Goal: Task Accomplishment & Management: Use online tool/utility

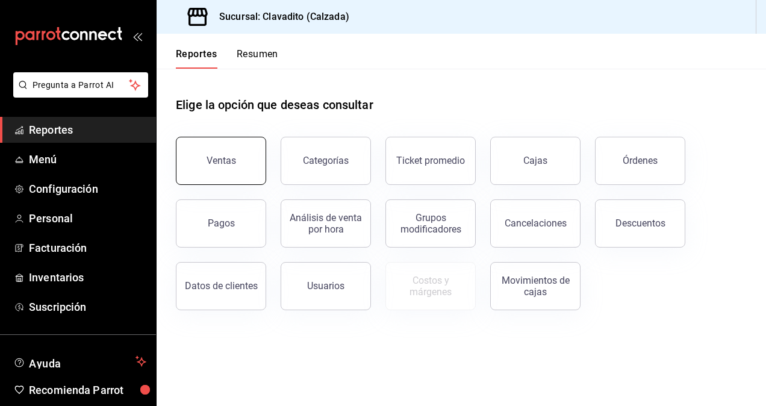
click at [243, 160] on button "Ventas" at bounding box center [221, 161] width 90 height 48
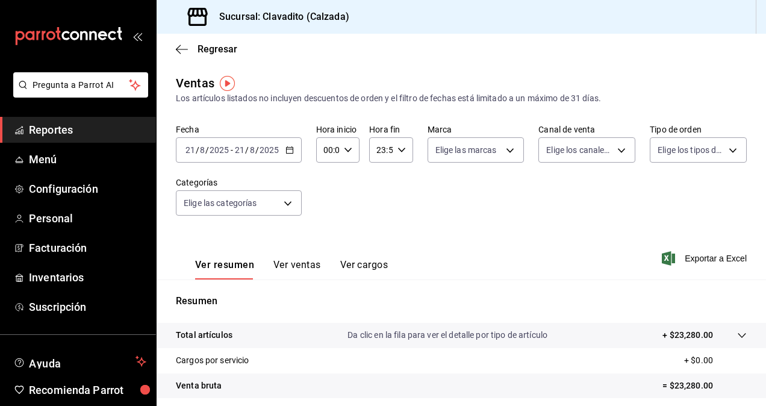
click at [284, 143] on div "[DATE] [DATE] - [DATE] [DATE]" at bounding box center [239, 149] width 126 height 25
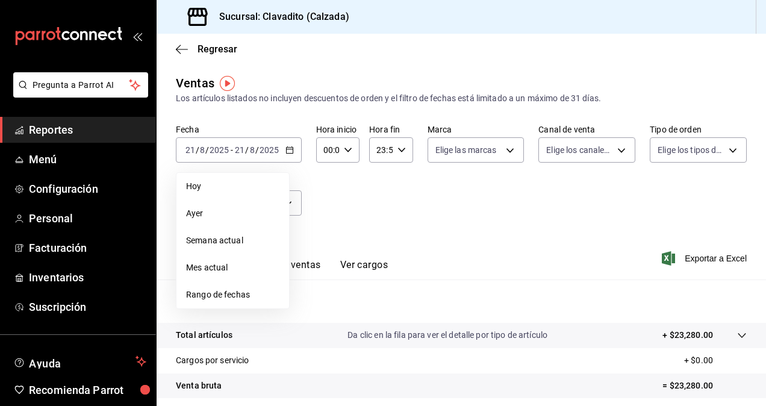
click at [190, 204] on li "Ayer" at bounding box center [232, 213] width 113 height 27
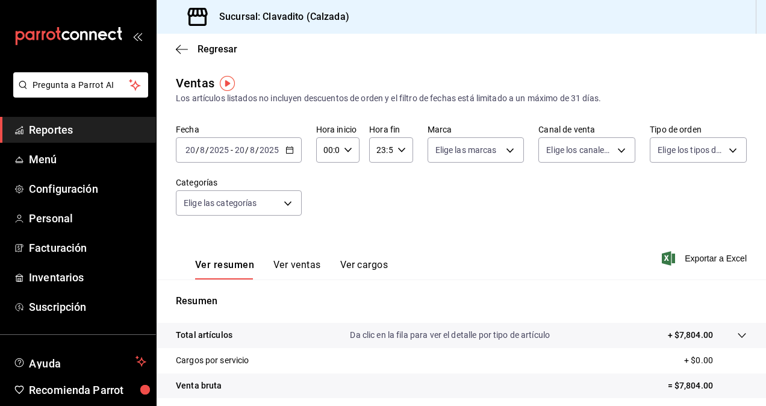
click at [303, 272] on button "Ver ventas" at bounding box center [297, 269] width 48 height 20
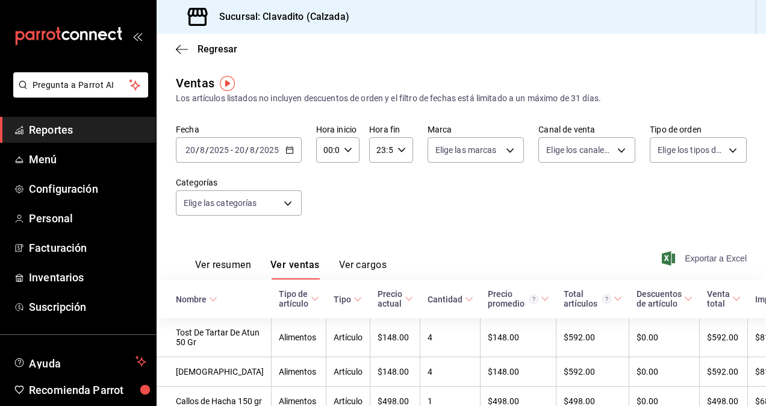
click at [718, 258] on span "Exportar a Excel" at bounding box center [705, 258] width 82 height 14
click at [289, 152] on icon "button" at bounding box center [289, 150] width 8 height 8
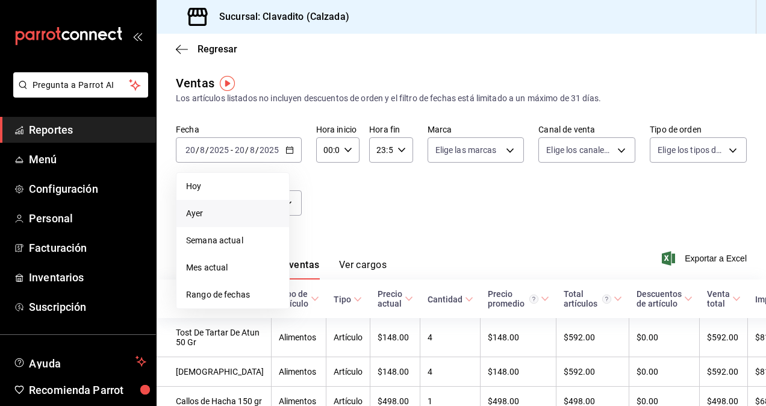
click at [202, 215] on span "Ayer" at bounding box center [232, 213] width 93 height 13
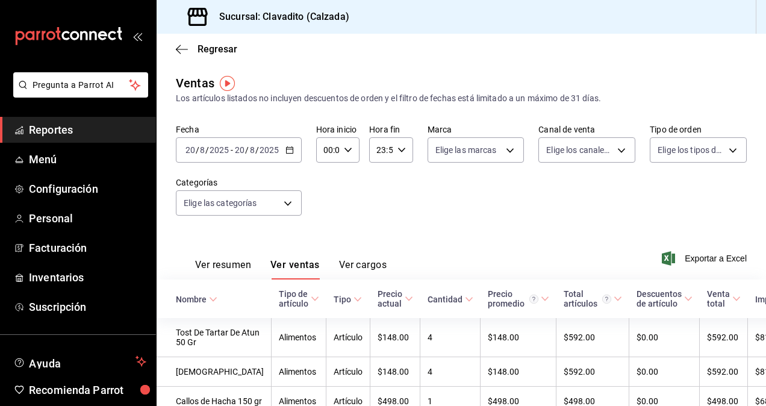
click at [286, 152] on icon "button" at bounding box center [289, 150] width 8 height 8
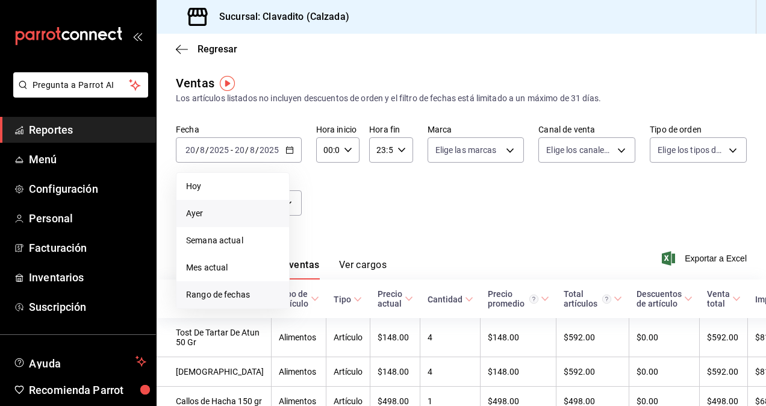
click at [210, 295] on span "Rango de fechas" at bounding box center [232, 294] width 93 height 13
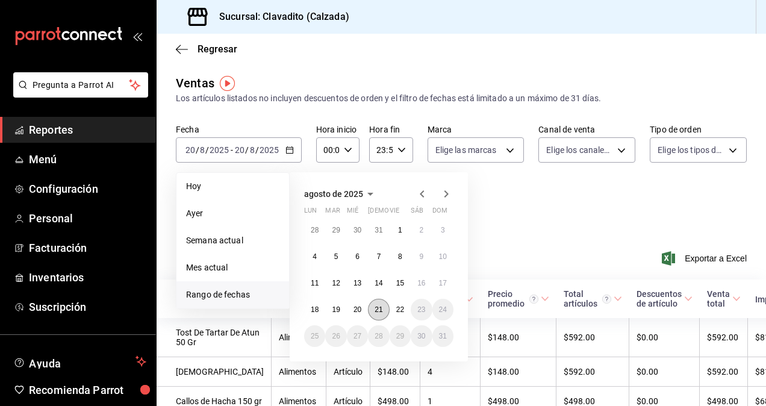
click at [377, 308] on abbr "21" at bounding box center [378, 309] width 8 height 8
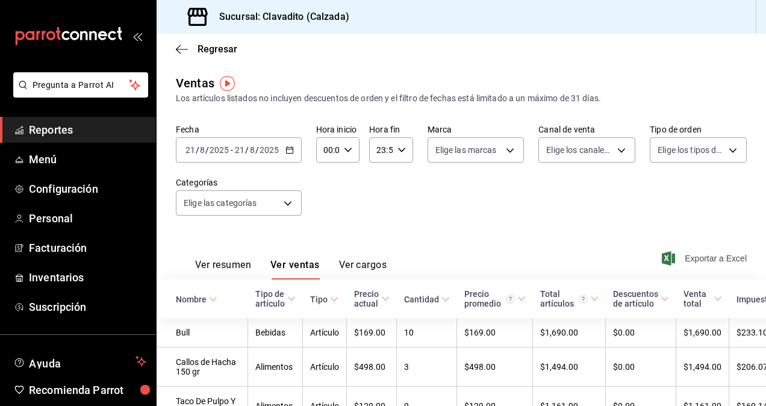
click at [696, 253] on span "Exportar a Excel" at bounding box center [705, 258] width 82 height 14
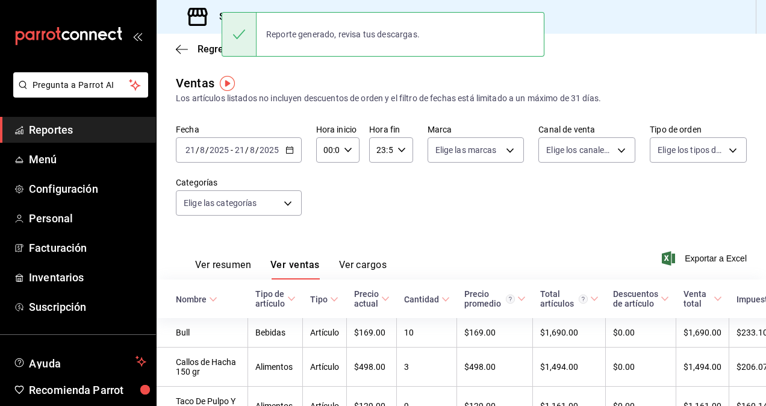
click at [93, 134] on span "Reportes" at bounding box center [87, 130] width 117 height 16
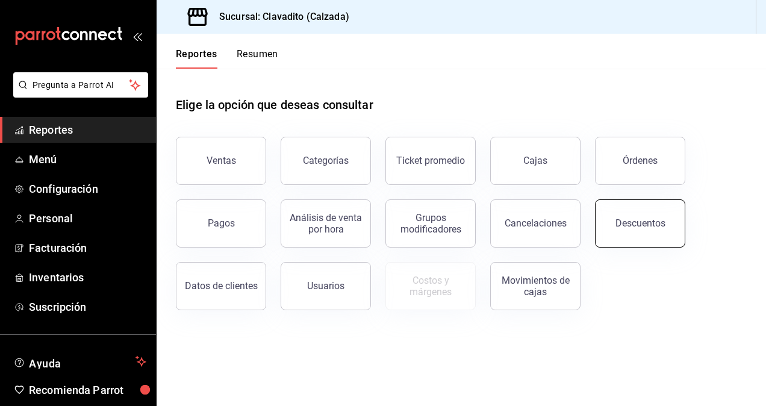
click at [639, 227] on div "Descuentos" at bounding box center [640, 222] width 50 height 11
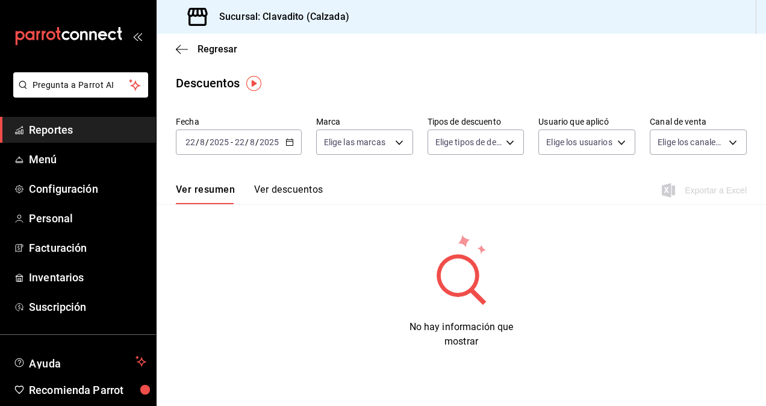
click at [288, 141] on \(Stroke\) "button" at bounding box center [289, 141] width 7 height 1
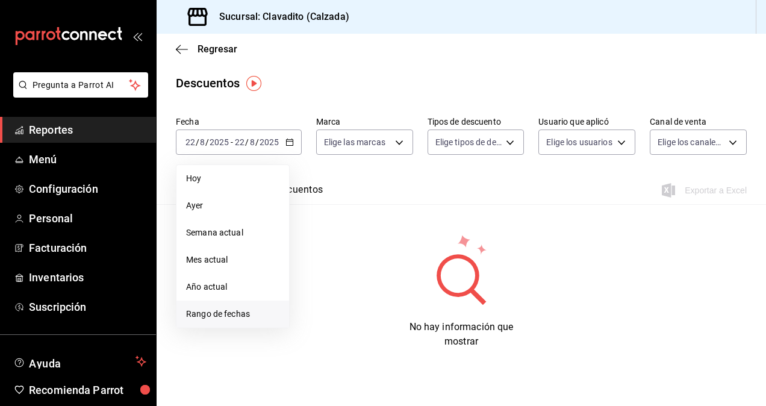
click at [203, 314] on span "Rango de fechas" at bounding box center [232, 314] width 93 height 13
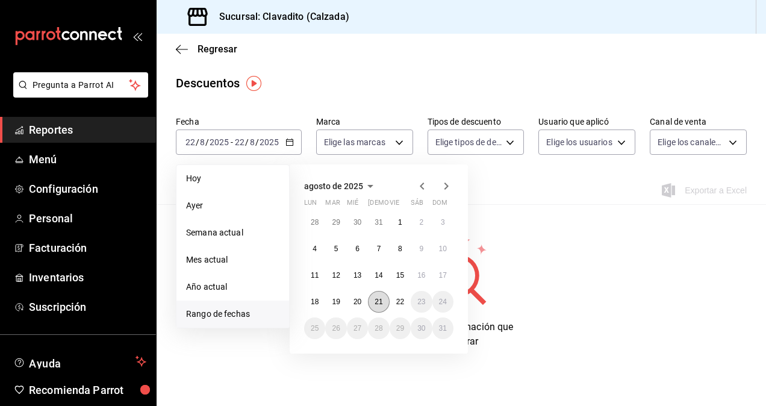
click at [377, 296] on button "21" at bounding box center [378, 302] width 21 height 22
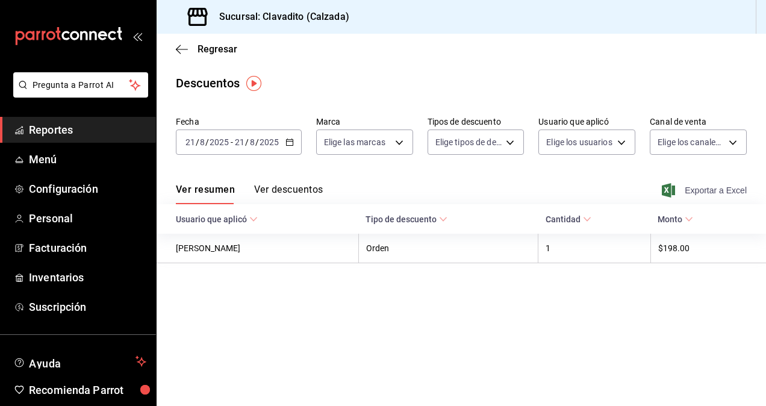
click at [703, 193] on span "Exportar a Excel" at bounding box center [705, 190] width 82 height 14
